Goal: Information Seeking & Learning: Learn about a topic

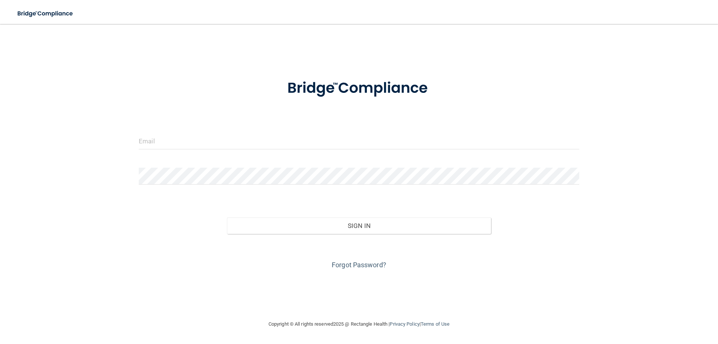
click at [360, 156] on form "Invalid email/password. You don't have permission to access that page. Sign In …" at bounding box center [359, 170] width 440 height 202
click at [167, 144] on input "email" at bounding box center [359, 140] width 440 height 17
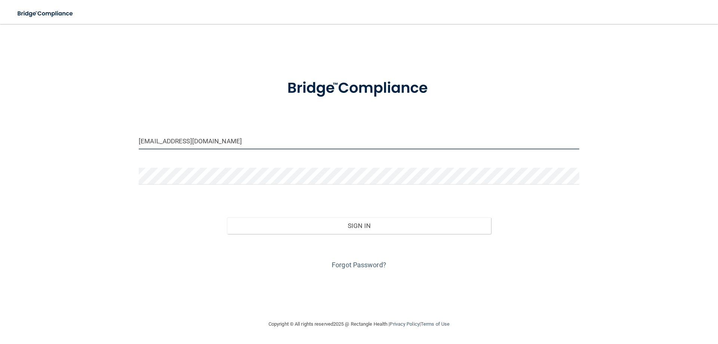
type input "[EMAIL_ADDRESS][DOMAIN_NAME]"
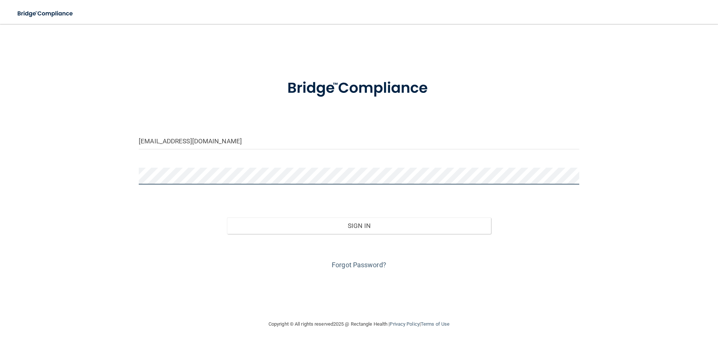
click at [227, 217] on button "Sign In" at bounding box center [359, 225] width 264 height 16
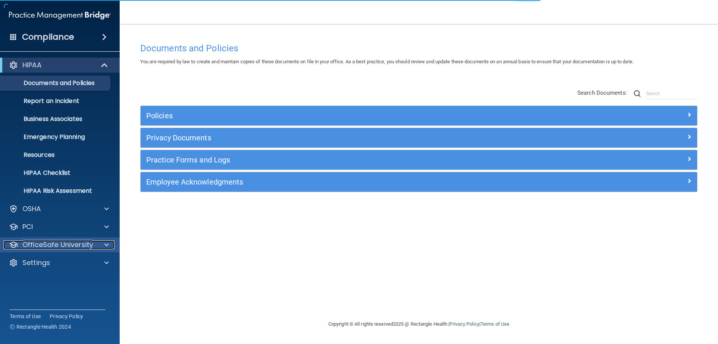
click at [58, 243] on p "OfficeSafe University" at bounding box center [57, 244] width 71 height 9
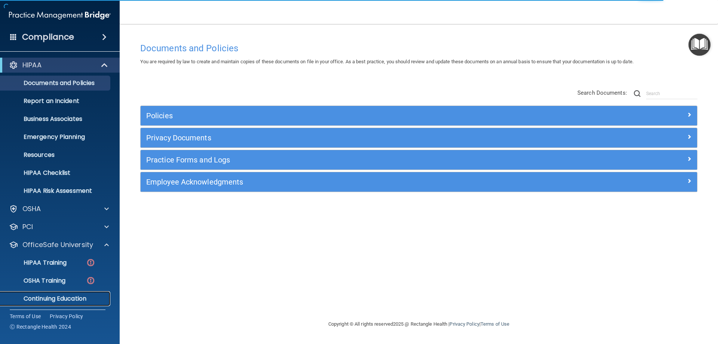
click at [62, 295] on p "Continuing Education" at bounding box center [56, 298] width 102 height 7
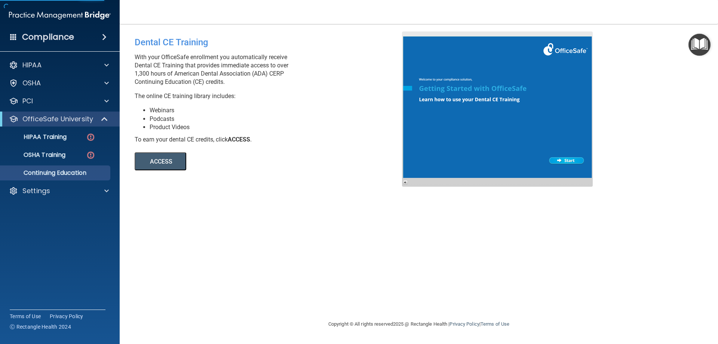
click at [163, 162] on button "ACCESS" at bounding box center [161, 161] width 52 height 18
